Goal: Task Accomplishment & Management: Complete application form

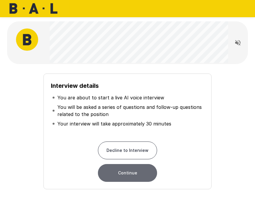
click at [124, 175] on button "Continue" at bounding box center [127, 173] width 59 height 18
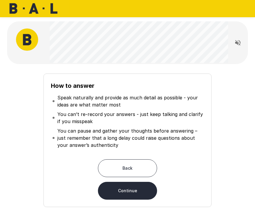
click at [128, 191] on button "Continue" at bounding box center [127, 191] width 59 height 18
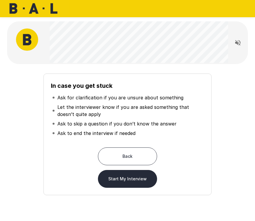
click at [126, 176] on button "Start My Interview" at bounding box center [127, 179] width 59 height 18
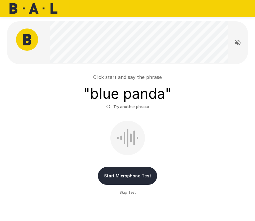
click at [116, 174] on button "Start Microphone Test" at bounding box center [127, 176] width 59 height 18
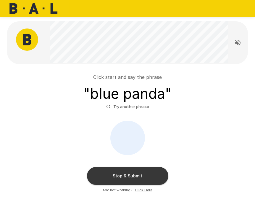
click at [116, 174] on button "Stop & Submit" at bounding box center [127, 176] width 81 height 18
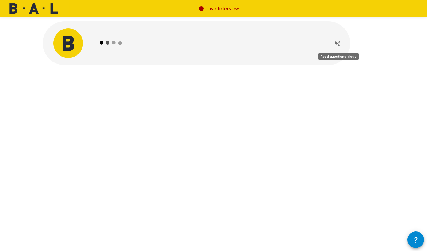
click at [255, 44] on icon "Read questions aloud" at bounding box center [336, 43] width 5 height 5
click at [255, 54] on div at bounding box center [209, 43] width 230 height 44
click at [255, 220] on icon "button" at bounding box center [415, 240] width 3 height 6
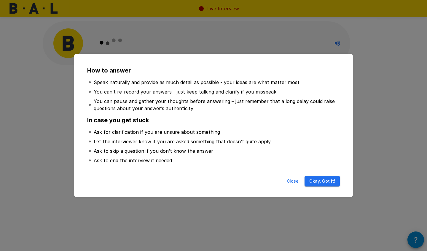
click at [255, 182] on button "Okay, Got it!" at bounding box center [321, 181] width 35 height 11
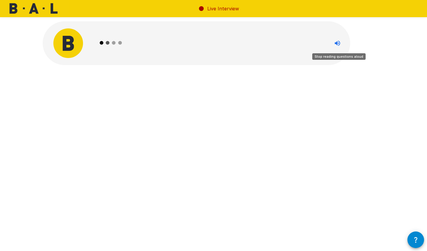
click at [255, 41] on icon "Stop reading questions aloud" at bounding box center [337, 43] width 7 height 7
click at [255, 41] on icon "Read questions aloud" at bounding box center [337, 43] width 7 height 7
click at [255, 109] on div at bounding box center [213, 56] width 355 height 113
